Goal: Task Accomplishment & Management: Complete application form

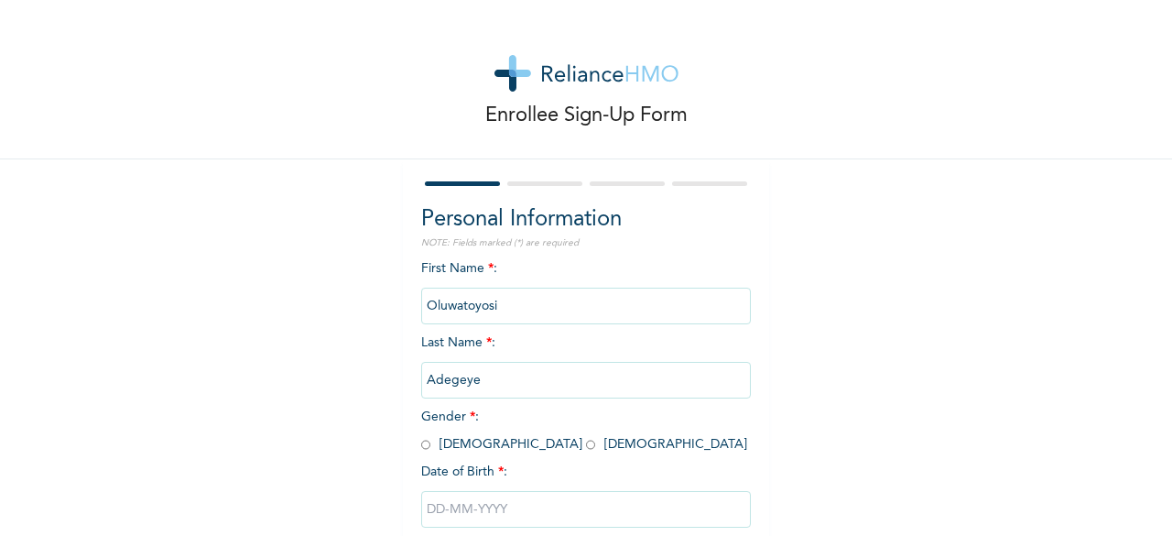
scroll to position [110, 0]
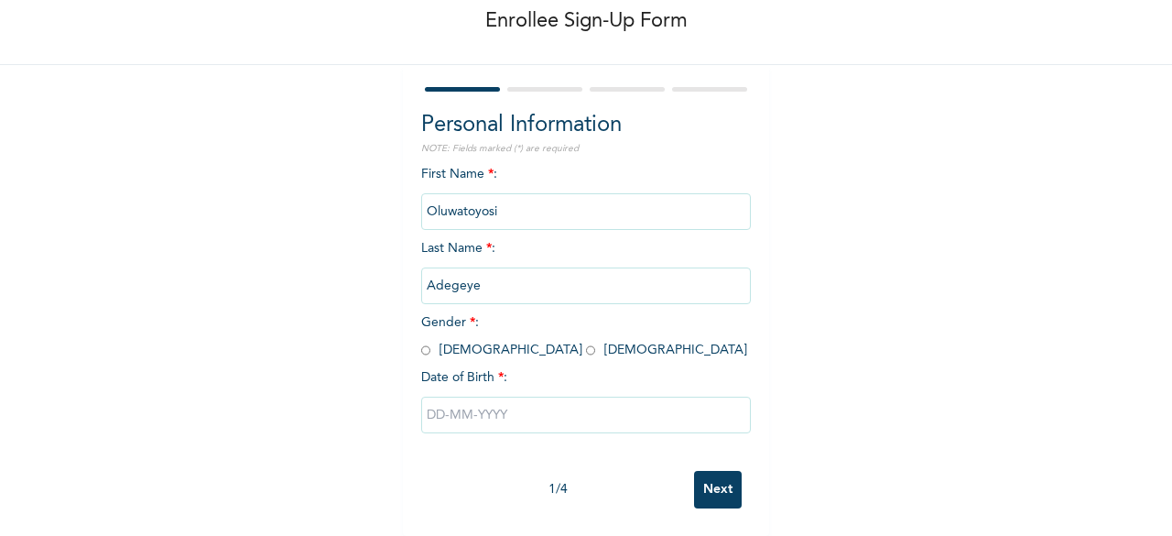
click at [586, 342] on input "radio" at bounding box center [590, 350] width 9 height 17
radio input "true"
click at [446, 404] on input "text" at bounding box center [586, 415] width 330 height 37
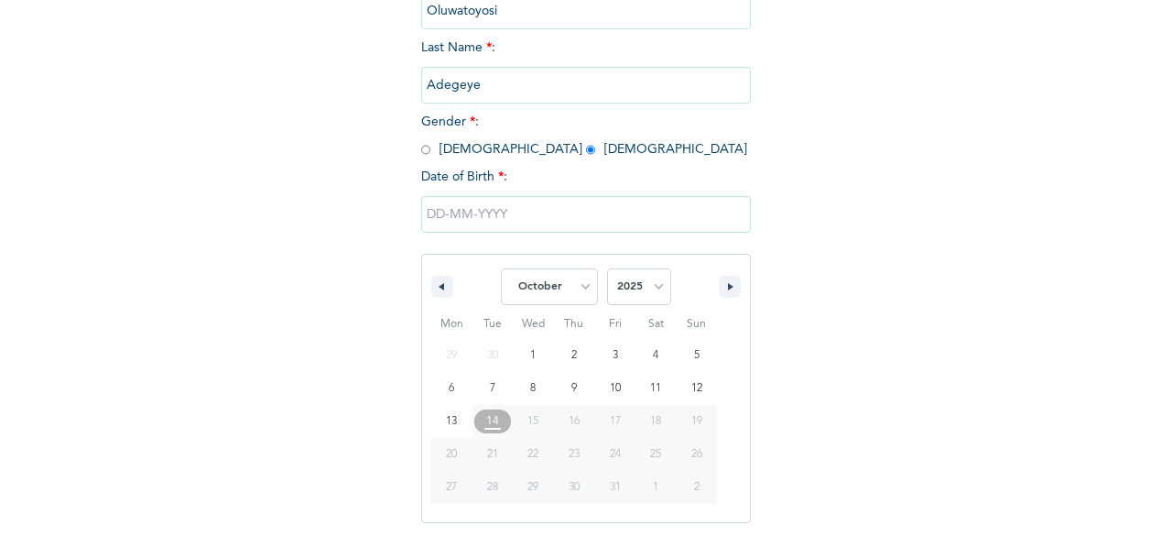
scroll to position [298, 0]
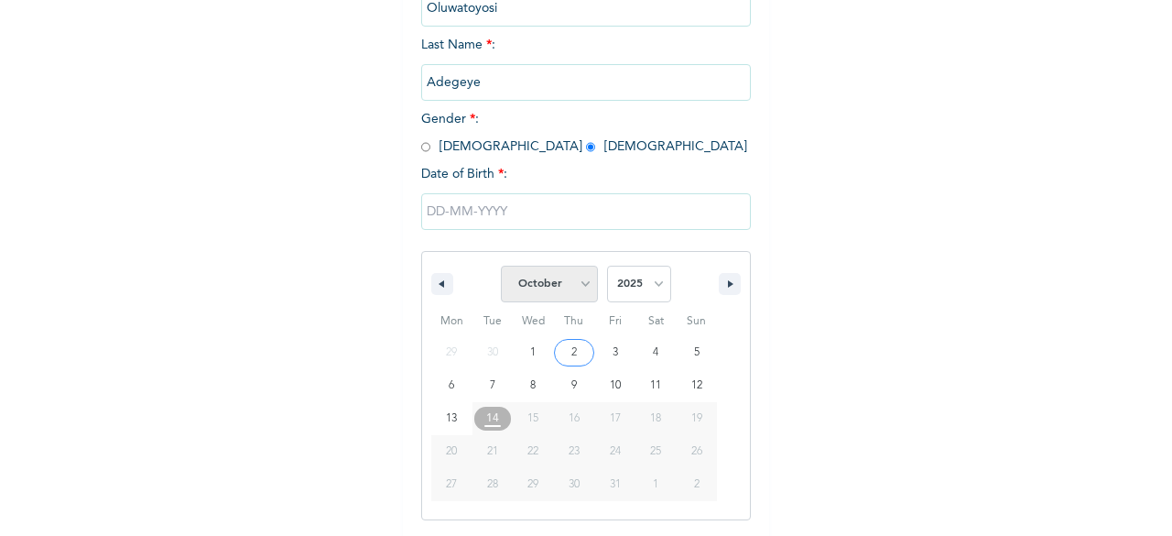
click at [582, 290] on select "January February March April May June July August September October November De…" at bounding box center [549, 284] width 97 height 37
click at [501, 267] on select "January February March April May June July August September October November De…" at bounding box center [549, 284] width 97 height 37
click at [542, 284] on select "January February March April May June July August September October November De…" at bounding box center [549, 284] width 97 height 37
click at [501, 267] on select "January February March April May June July August September October November De…" at bounding box center [549, 284] width 97 height 37
select select "9"
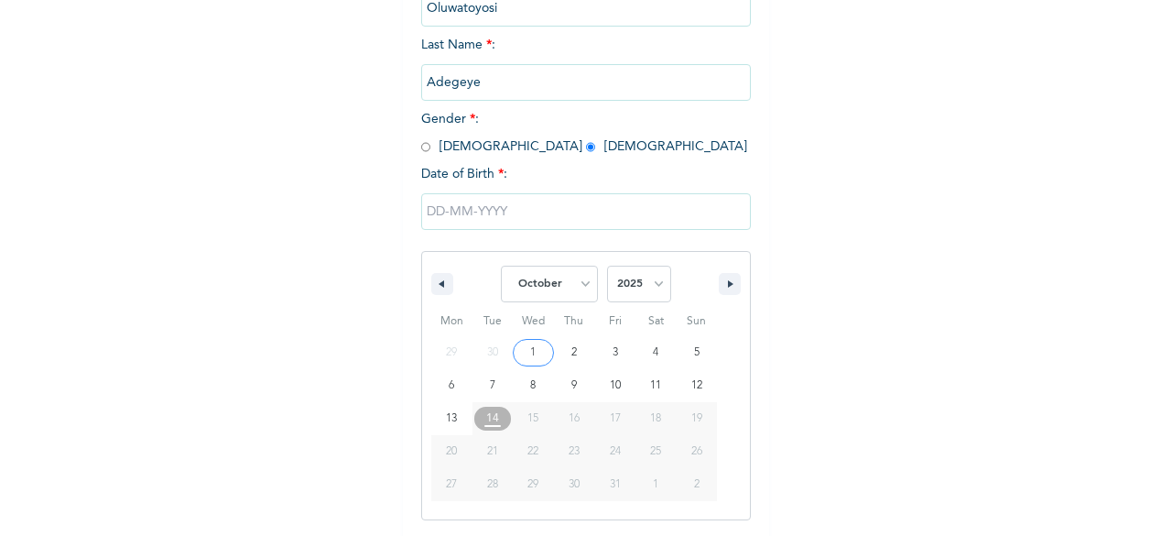
click at [437, 213] on input "text" at bounding box center [586, 211] width 330 height 37
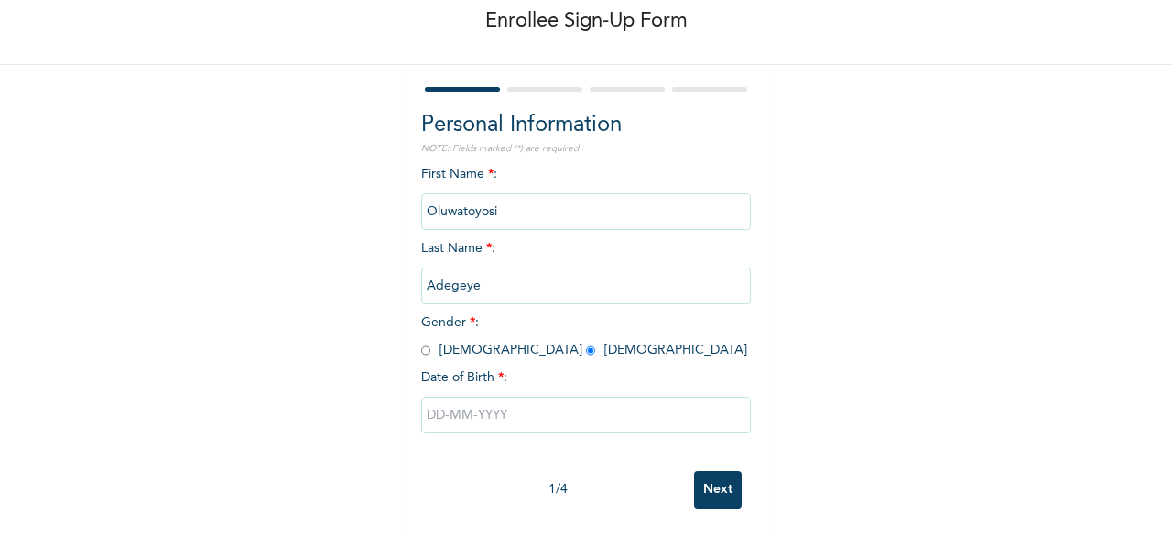
click at [447, 402] on input "text" at bounding box center [586, 415] width 330 height 37
select select "9"
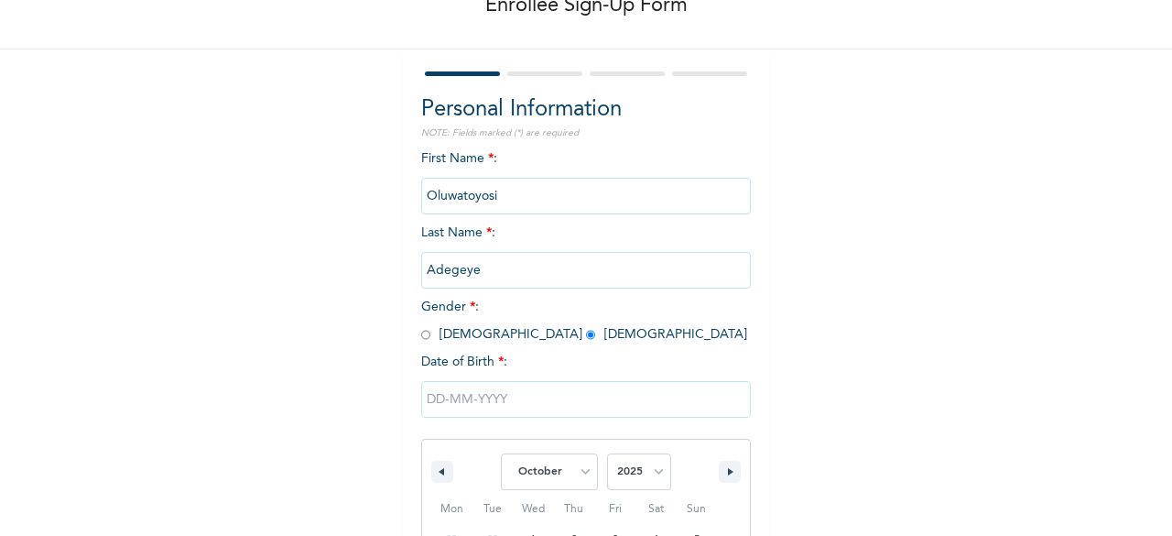
scroll to position [298, 0]
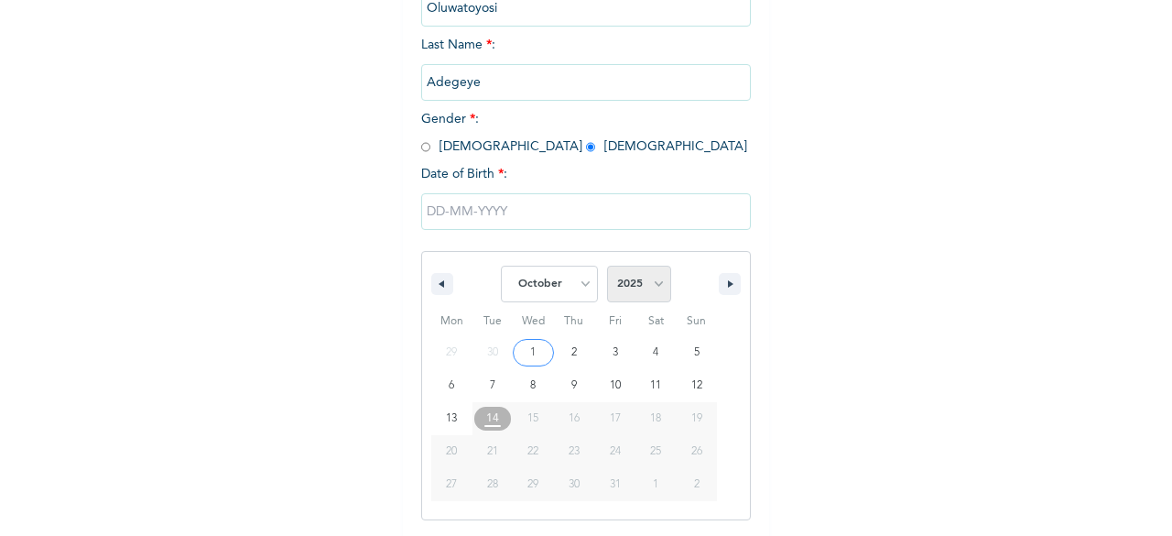
click at [633, 281] on select "2025 2024 2023 2022 2021 2020 2019 2018 2017 2016 2015 2014 2013 2012 2011 2010…" at bounding box center [639, 284] width 64 height 37
select select "2002"
click at [607, 267] on select "2025 2024 2023 2022 2021 2020 2019 2018 2017 2016 2015 2014 2013 2012 2011 2010…" at bounding box center [639, 284] width 64 height 37
click at [549, 302] on select "January February March April May June July August September October November De…" at bounding box center [549, 284] width 97 height 37
select select "10"
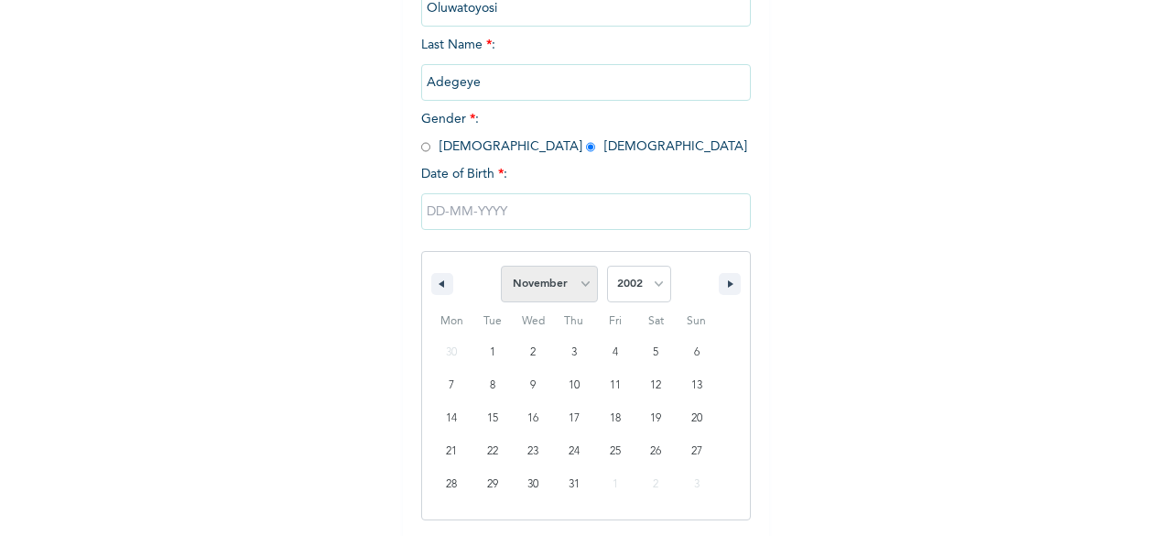
click at [501, 267] on select "January February March April May June July August September October November De…" at bounding box center [549, 284] width 97 height 37
type input "[DATE]"
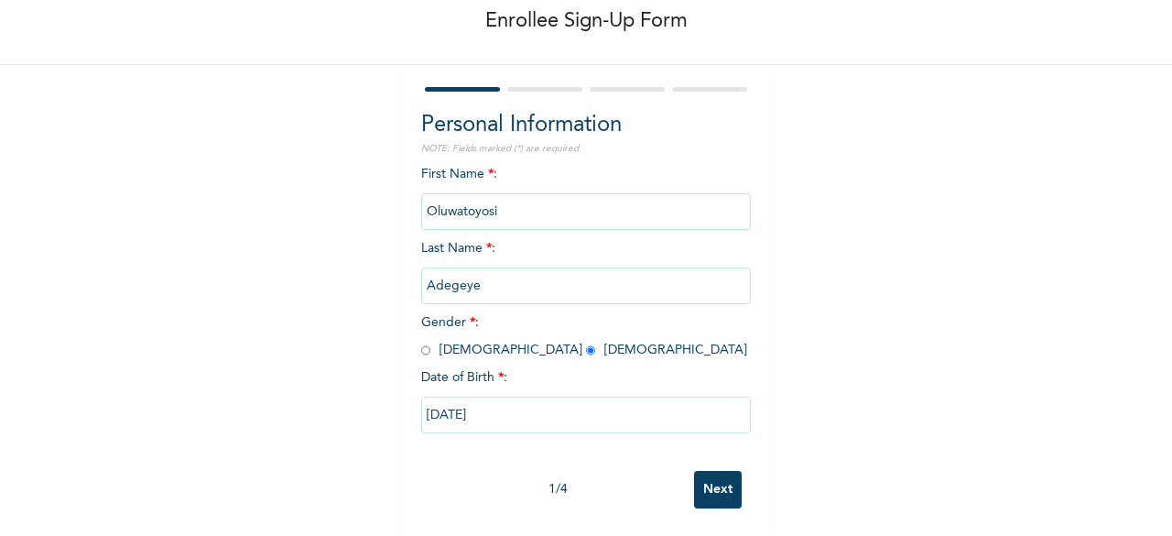
click at [699, 475] on input "Next" at bounding box center [718, 490] width 48 height 38
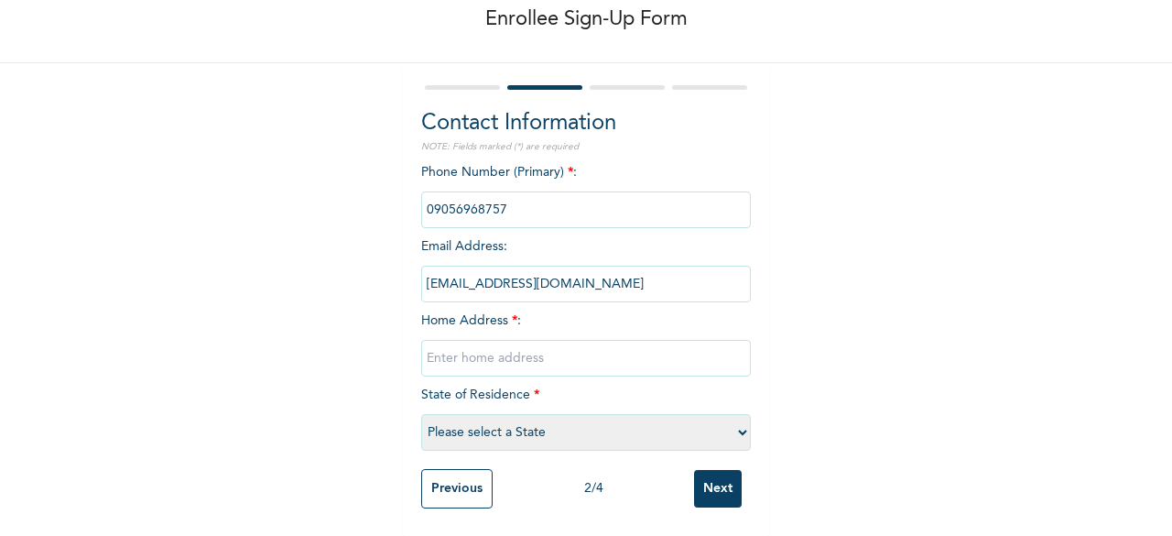
click at [472, 347] on input "text" at bounding box center [586, 358] width 330 height 37
type input "[STREET_ADDRESS][PERSON_NAME] lagos"
select select "25"
click at [695, 470] on input "Next" at bounding box center [718, 489] width 48 height 38
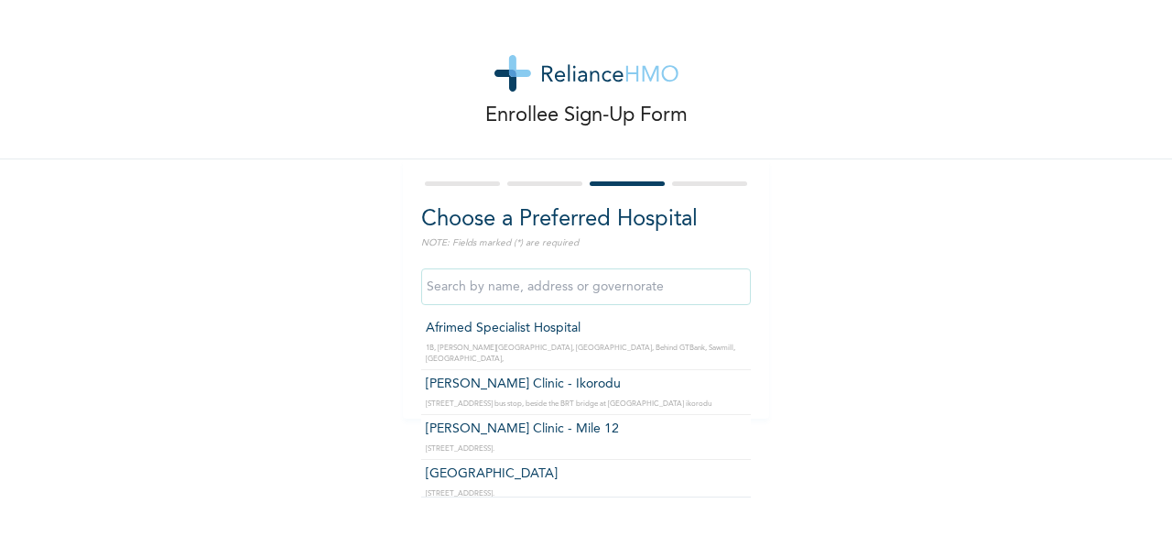
click at [568, 293] on input "text" at bounding box center [586, 286] width 330 height 37
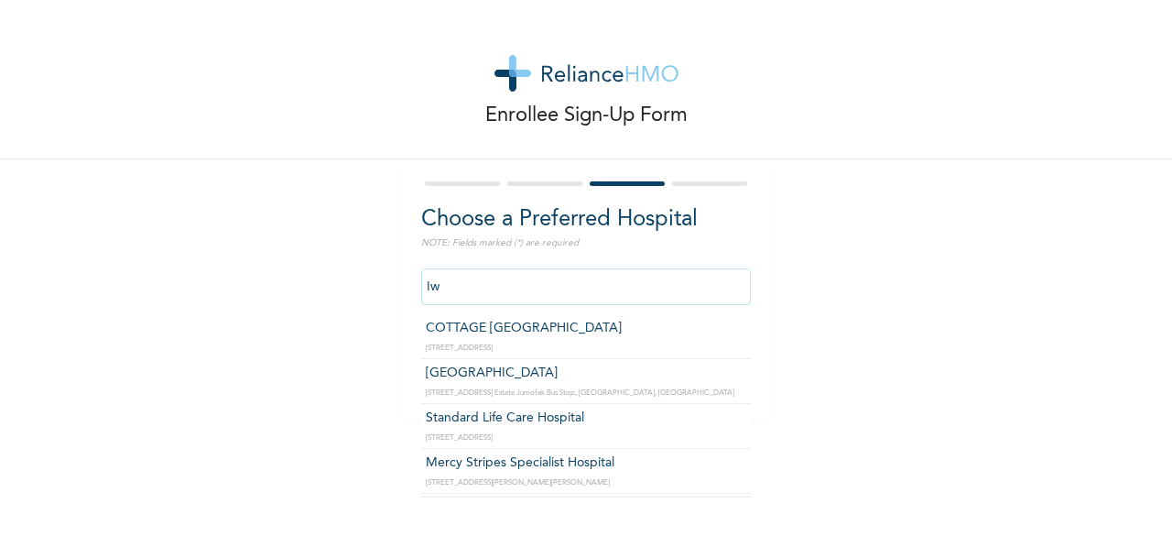
type input "I"
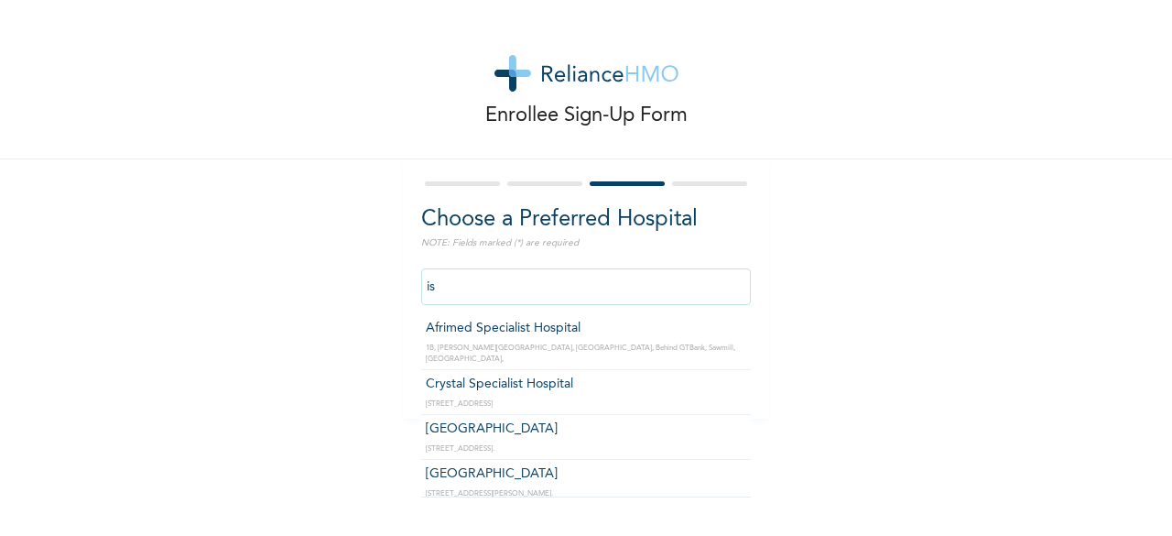
type input "i"
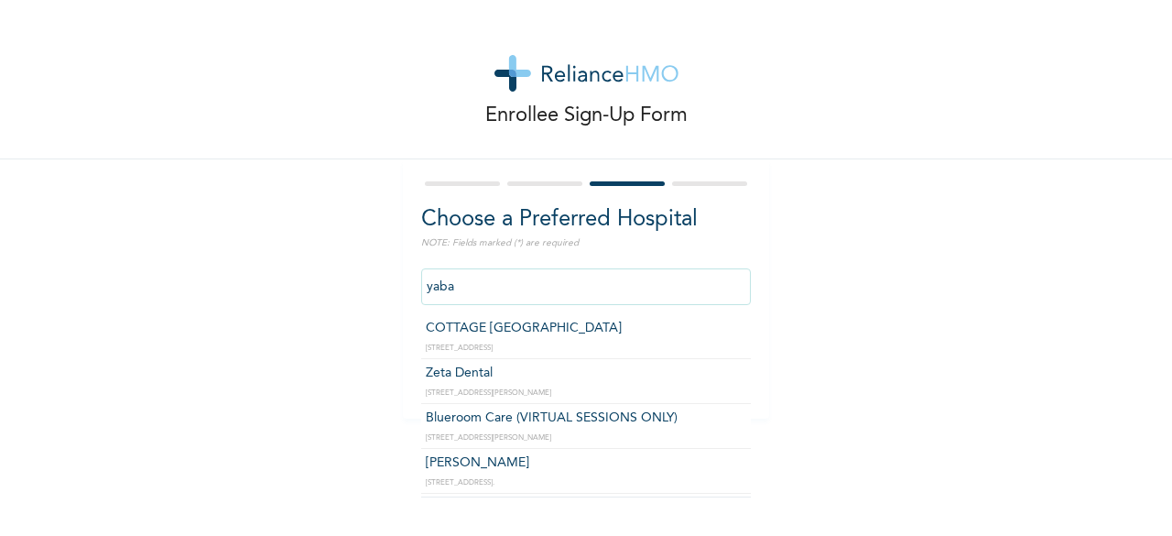
type input "COTTAGE [GEOGRAPHIC_DATA]"
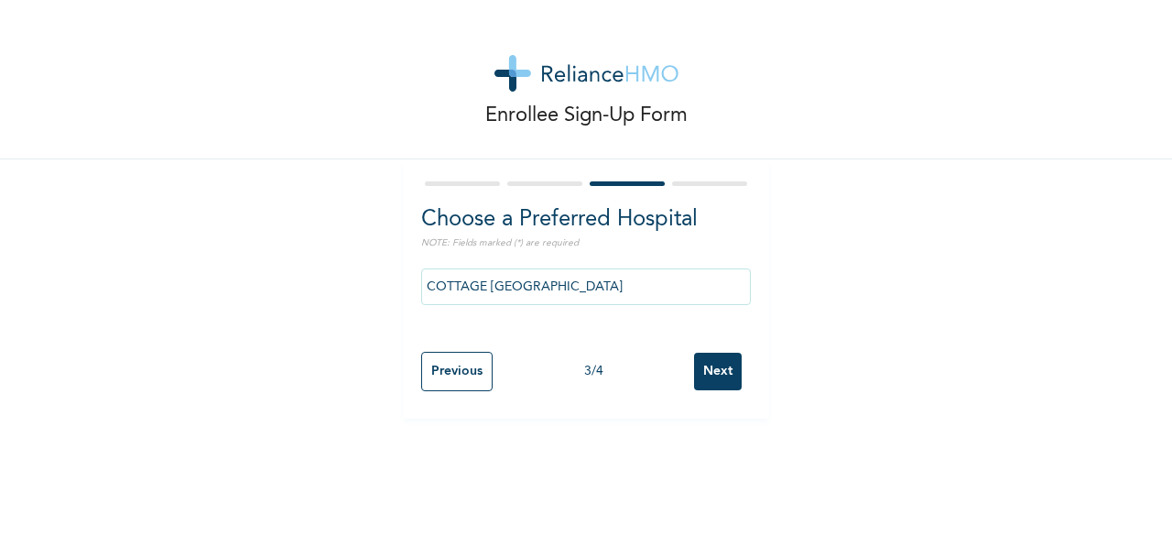
click at [664, 367] on div "3 / 4" at bounding box center [593, 371] width 201 height 19
click at [716, 364] on input "Next" at bounding box center [718, 372] width 48 height 38
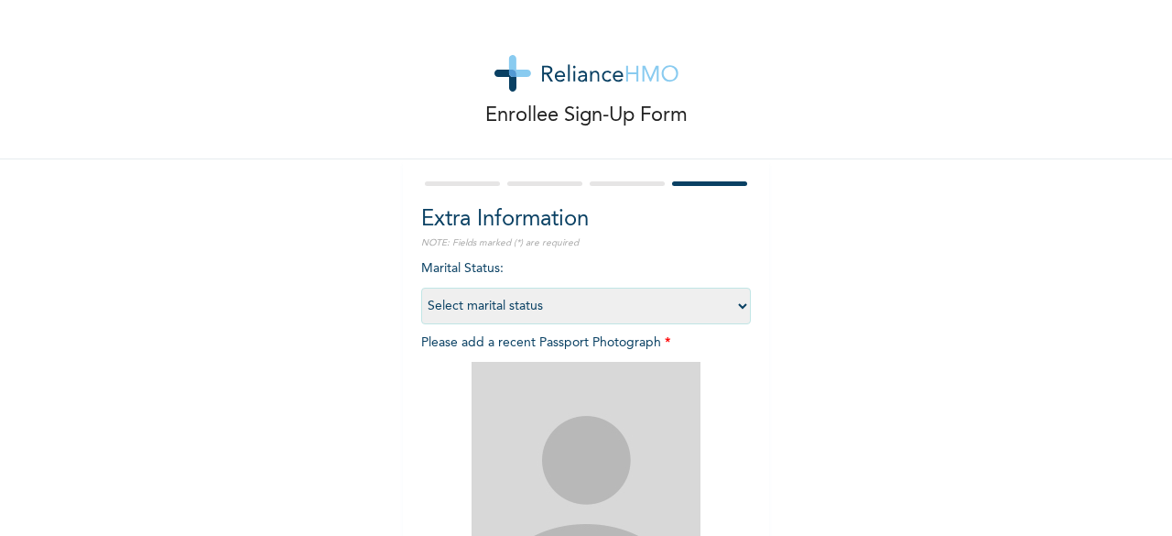
click at [555, 304] on select "Select marital status [DEMOGRAPHIC_DATA] Married [DEMOGRAPHIC_DATA] Widow/[DEMO…" at bounding box center [586, 306] width 330 height 37
select select "1"
click at [421, 288] on select "Select marital status [DEMOGRAPHIC_DATA] Married [DEMOGRAPHIC_DATA] Widow/[DEMO…" at bounding box center [586, 306] width 330 height 37
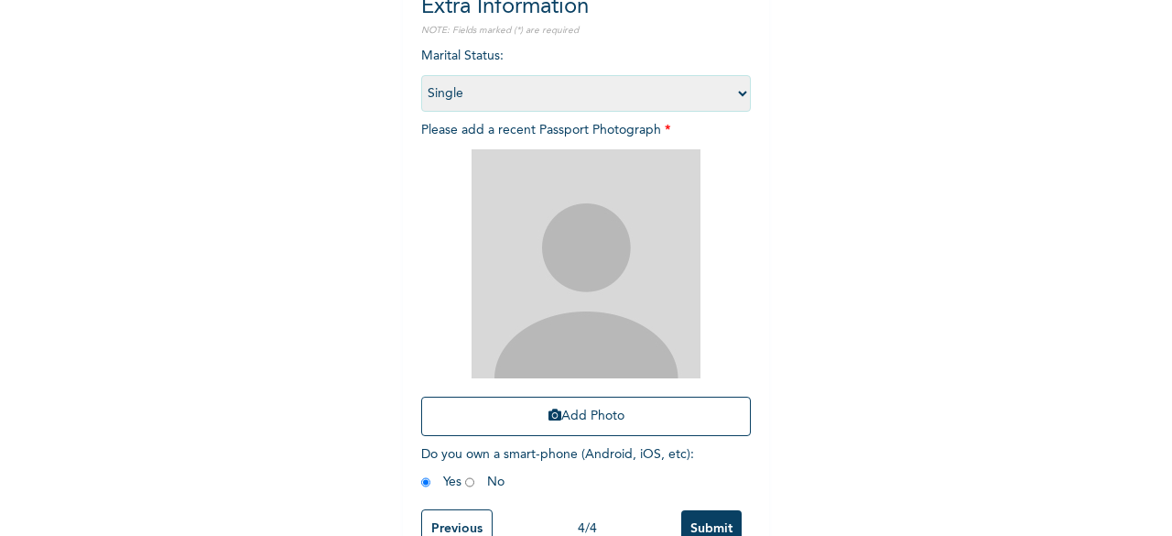
scroll to position [267, 0]
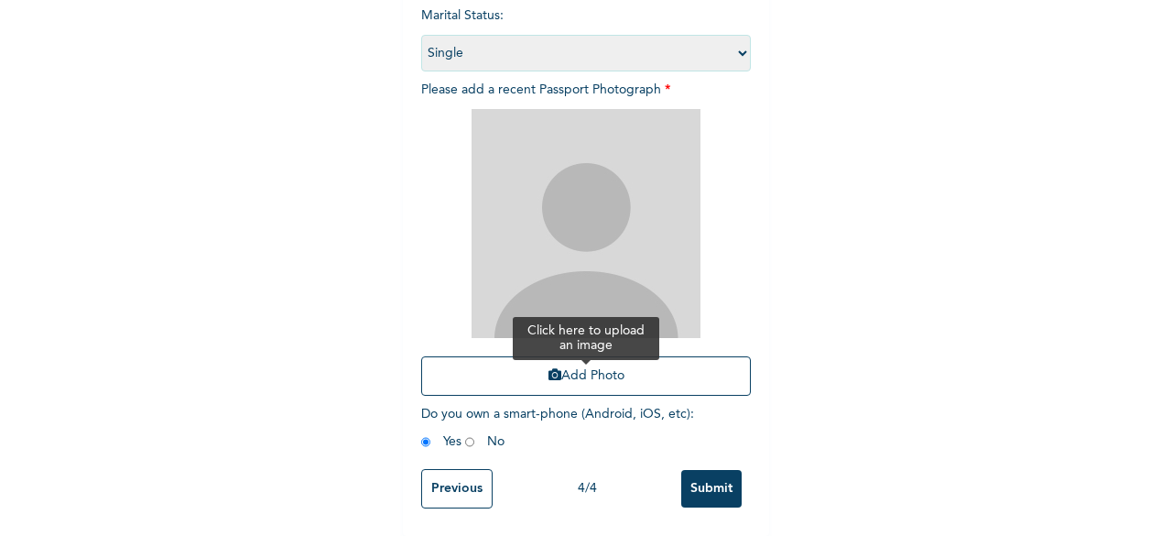
click at [531, 356] on button "Add Photo" at bounding box center [586, 375] width 330 height 39
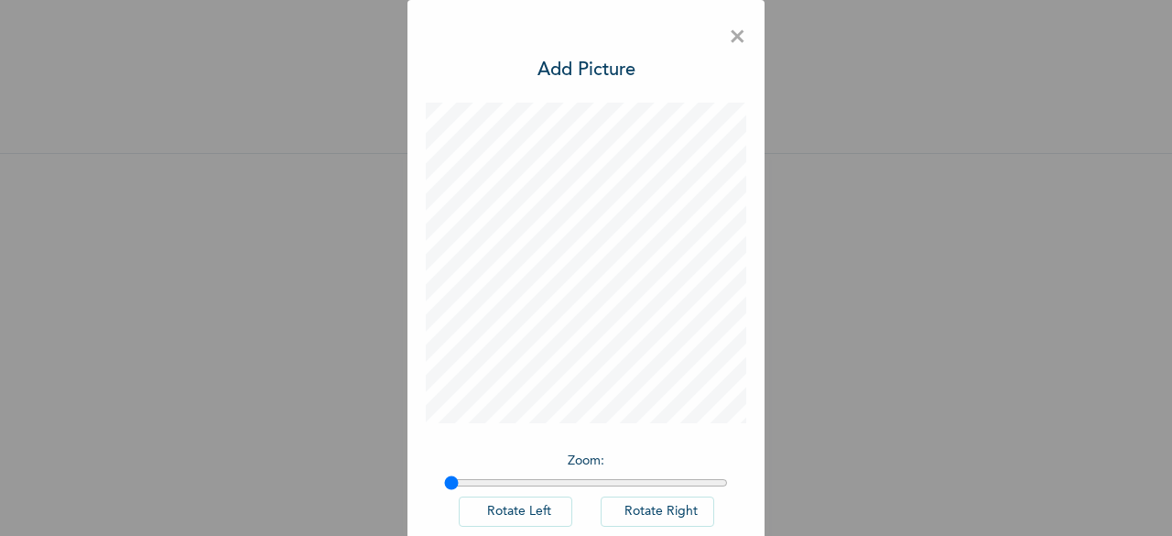
scroll to position [103, 0]
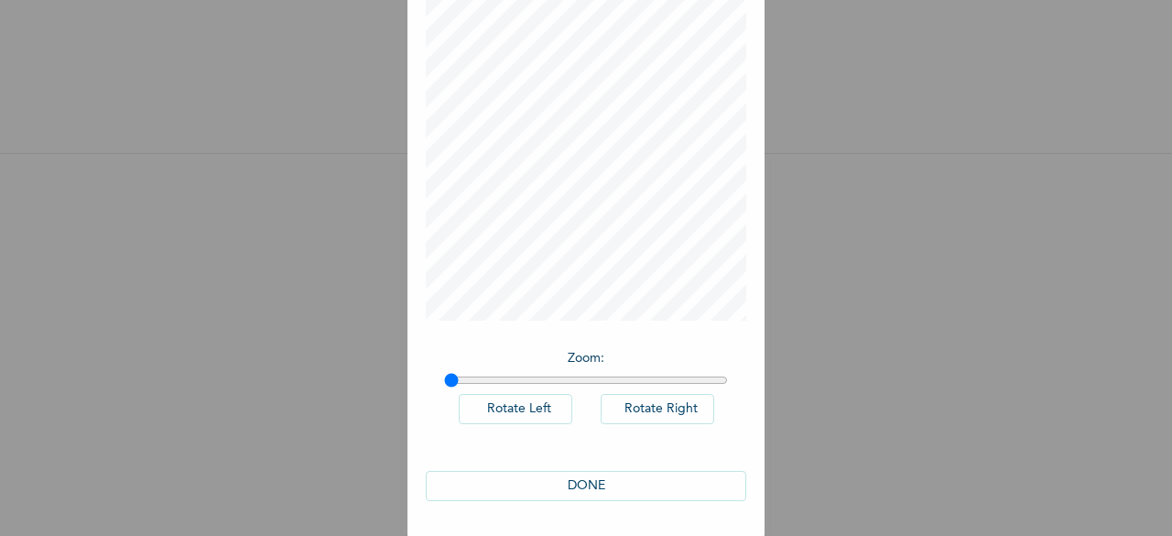
click at [628, 477] on button "DONE" at bounding box center [586, 486] width 321 height 30
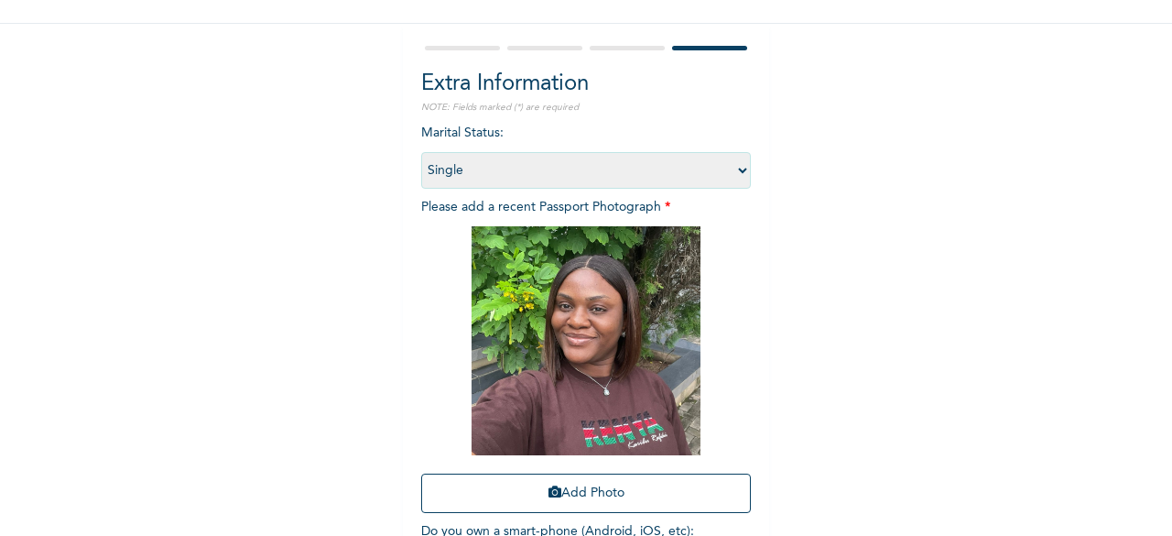
scroll to position [267, 0]
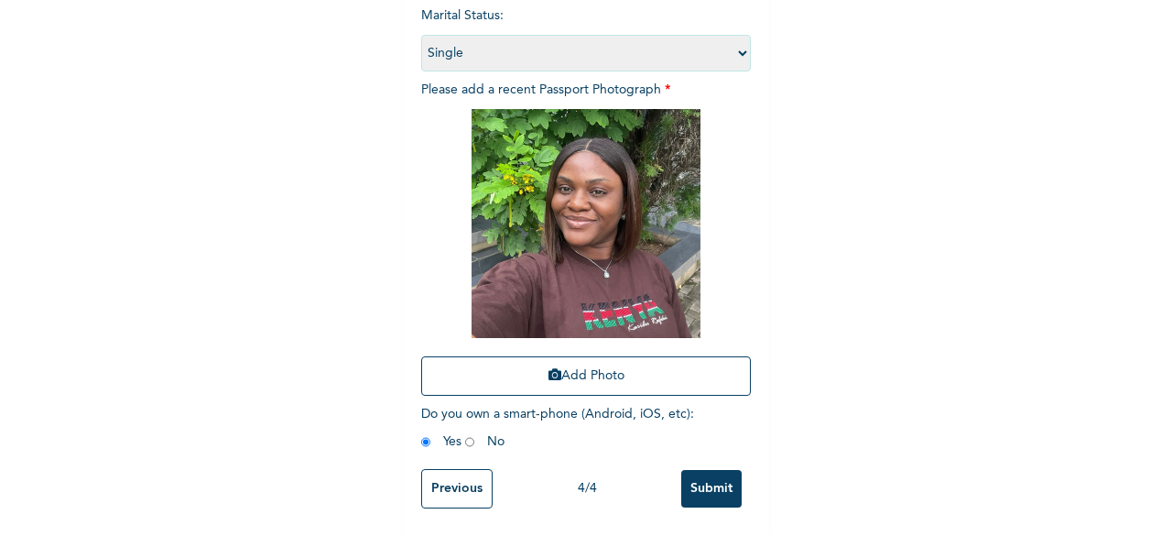
click at [701, 484] on input "Submit" at bounding box center [711, 489] width 60 height 38
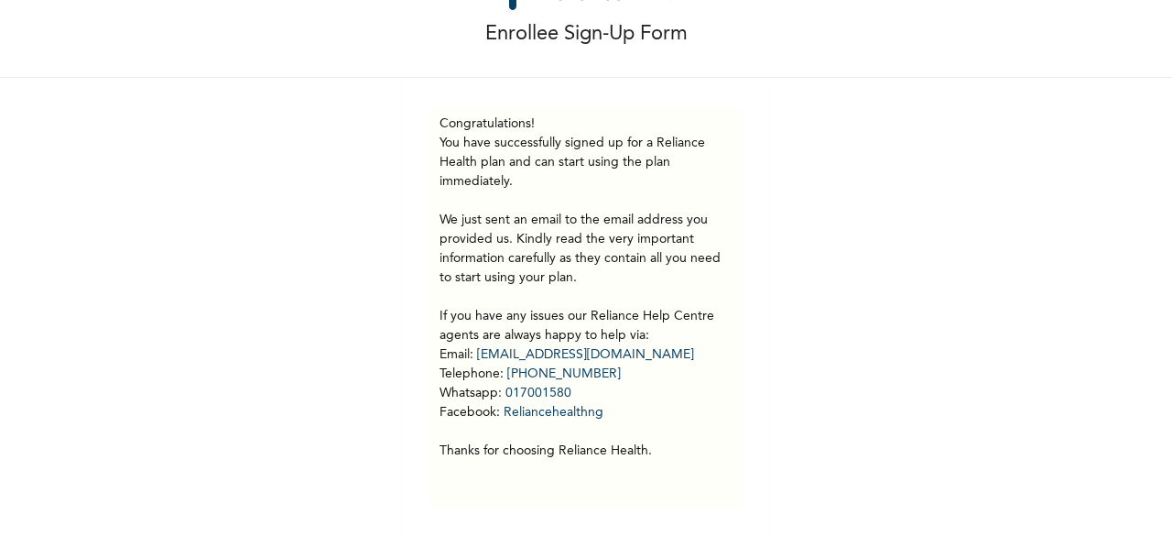
scroll to position [0, 0]
